Goal: Entertainment & Leisure: Consume media (video, audio)

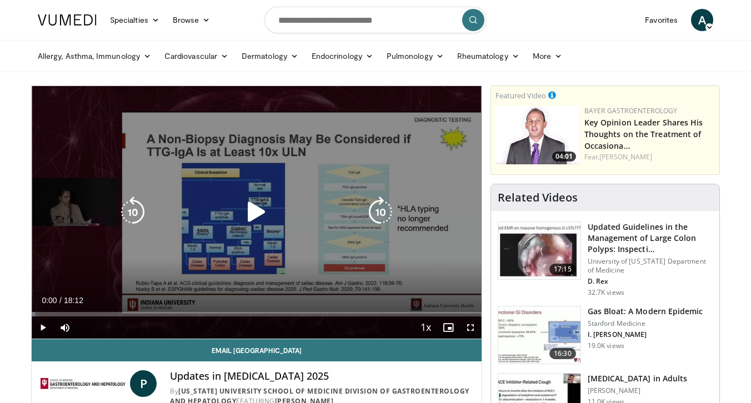
click at [250, 213] on icon "Video Player" at bounding box center [256, 212] width 31 height 31
click at [255, 212] on icon "Video Player" at bounding box center [256, 212] width 31 height 31
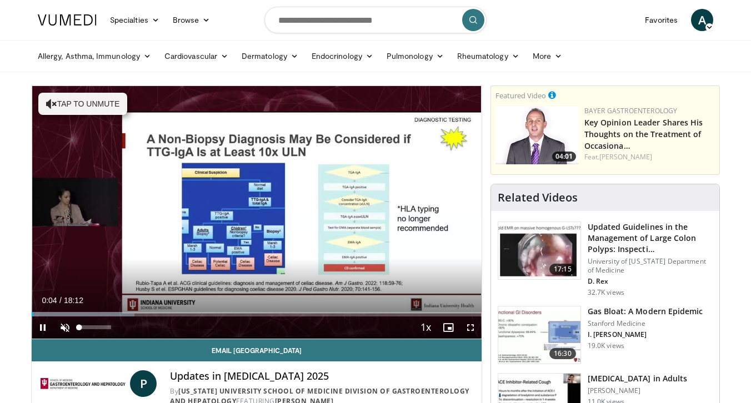
click at [65, 325] on span "Video Player" at bounding box center [65, 327] width 22 height 22
click at [92, 329] on div "Current Time 0:15 / Duration 18:12 Pause Skip Backward Skip Forward Mute 63% Lo…" at bounding box center [257, 327] width 450 height 22
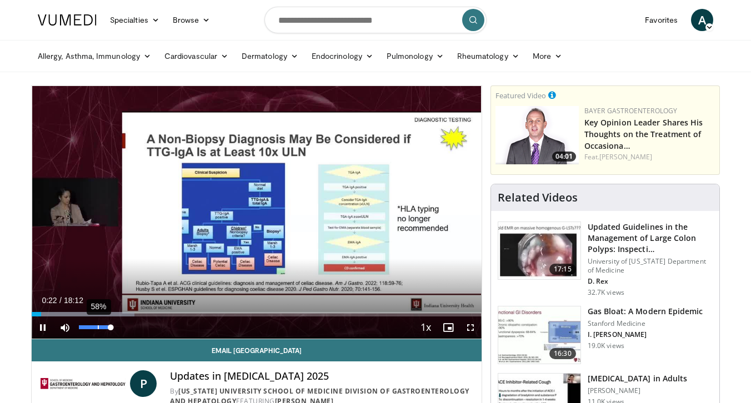
click at [98, 327] on div "58%" at bounding box center [95, 327] width 32 height 4
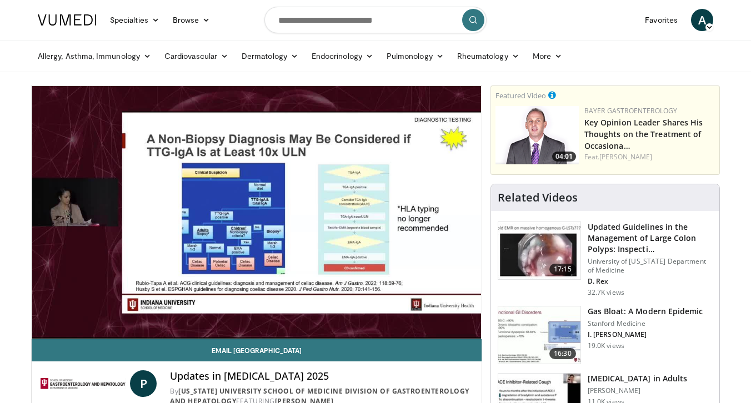
click at [89, 329] on video-js "**********" at bounding box center [257, 212] width 450 height 253
click at [84, 328] on div "10 seconds Tap to unmute" at bounding box center [257, 212] width 450 height 253
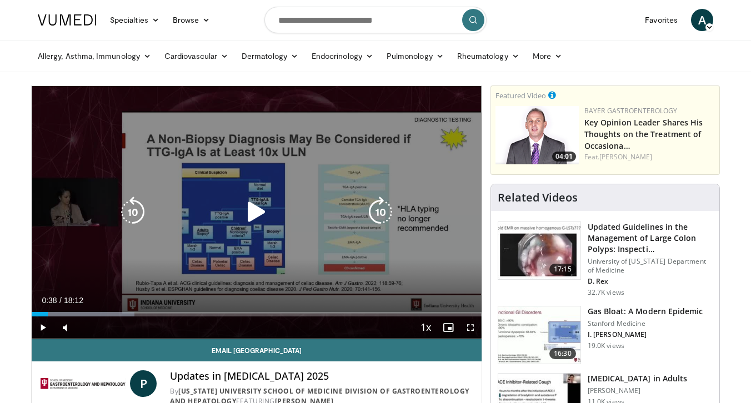
click at [254, 209] on icon "Video Player" at bounding box center [256, 212] width 31 height 31
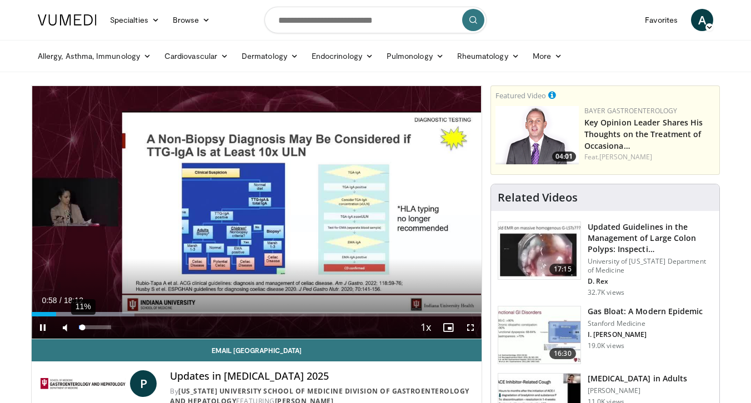
click at [82, 329] on div "11%" at bounding box center [95, 327] width 32 height 4
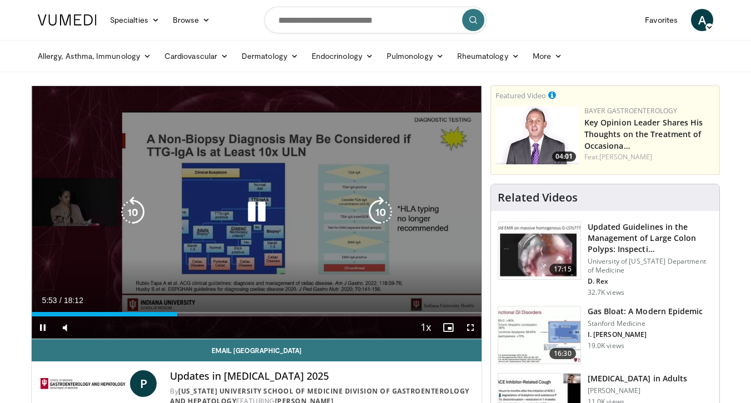
click at [259, 212] on icon "Video Player" at bounding box center [256, 212] width 31 height 31
click at [254, 212] on icon "Video Player" at bounding box center [256, 212] width 31 height 31
click at [256, 215] on icon "Video Player" at bounding box center [256, 212] width 31 height 31
click at [251, 213] on icon "Video Player" at bounding box center [256, 212] width 31 height 31
click at [258, 214] on icon "Video Player" at bounding box center [256, 212] width 31 height 31
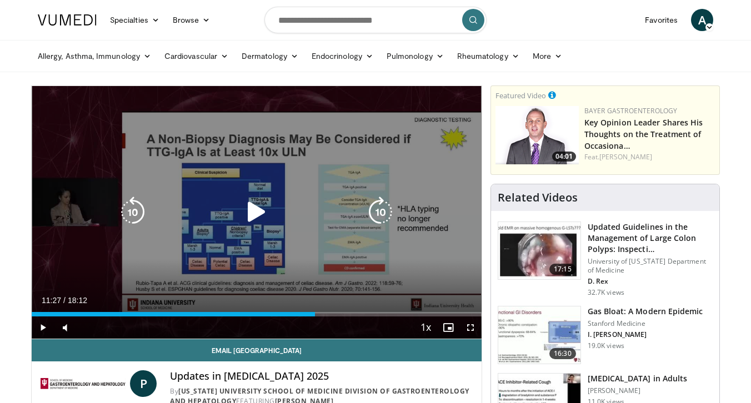
click at [258, 207] on icon "Video Player" at bounding box center [256, 212] width 31 height 31
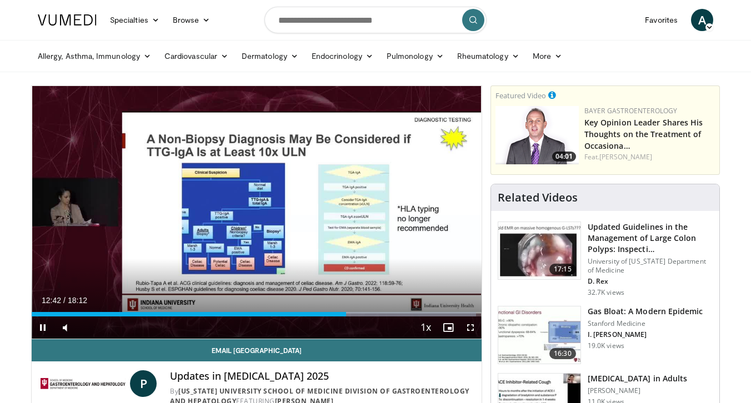
click at [43, 328] on span "Video Player" at bounding box center [43, 327] width 22 height 22
click at [43, 329] on span "Video Player" at bounding box center [43, 327] width 22 height 22
click at [42, 329] on span "Video Player" at bounding box center [43, 327] width 22 height 22
click at [42, 328] on span "Video Player" at bounding box center [43, 327] width 22 height 22
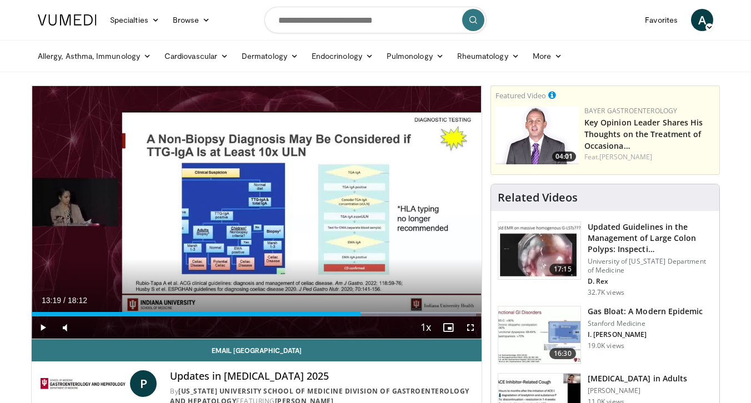
click at [42, 328] on span "Video Player" at bounding box center [43, 327] width 22 height 22
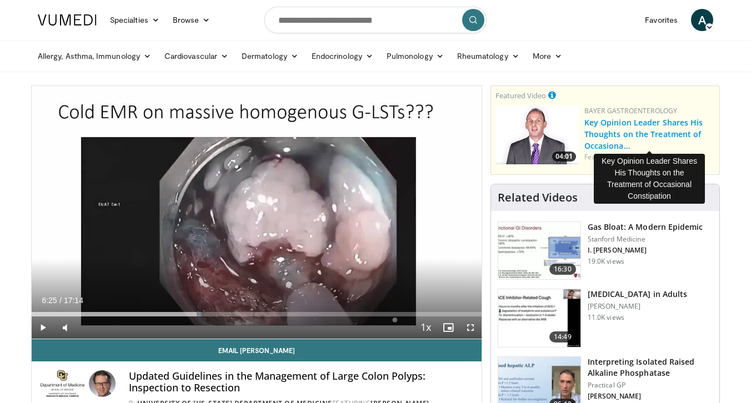
click at [601, 137] on link "Key Opinion Leader Shares His Thoughts on the Treatment of Occasiona…" at bounding box center [643, 134] width 119 height 34
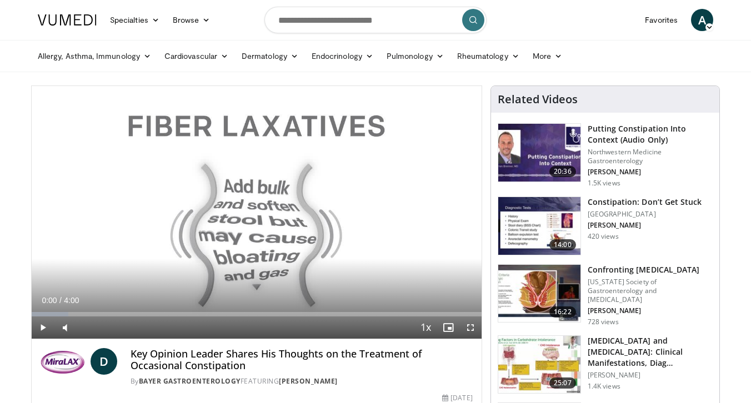
click at [42, 327] on span "Video Player" at bounding box center [43, 327] width 22 height 22
